Goal: Task Accomplishment & Management: Use online tool/utility

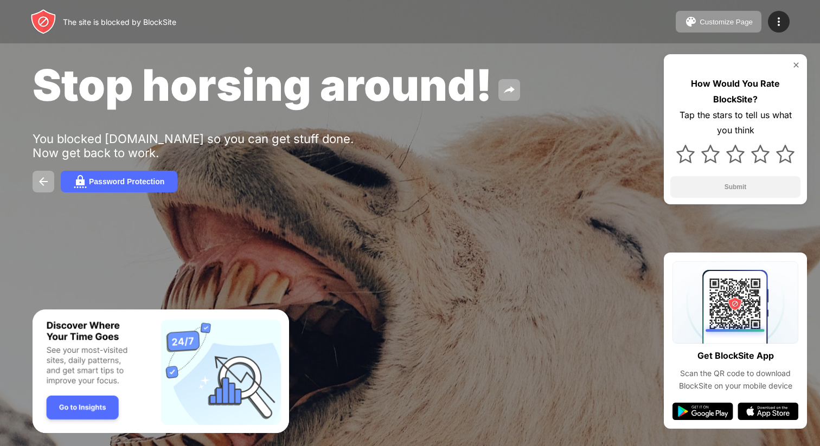
click at [794, 62] on img at bounding box center [796, 65] width 9 height 9
